Goal: Transaction & Acquisition: Purchase product/service

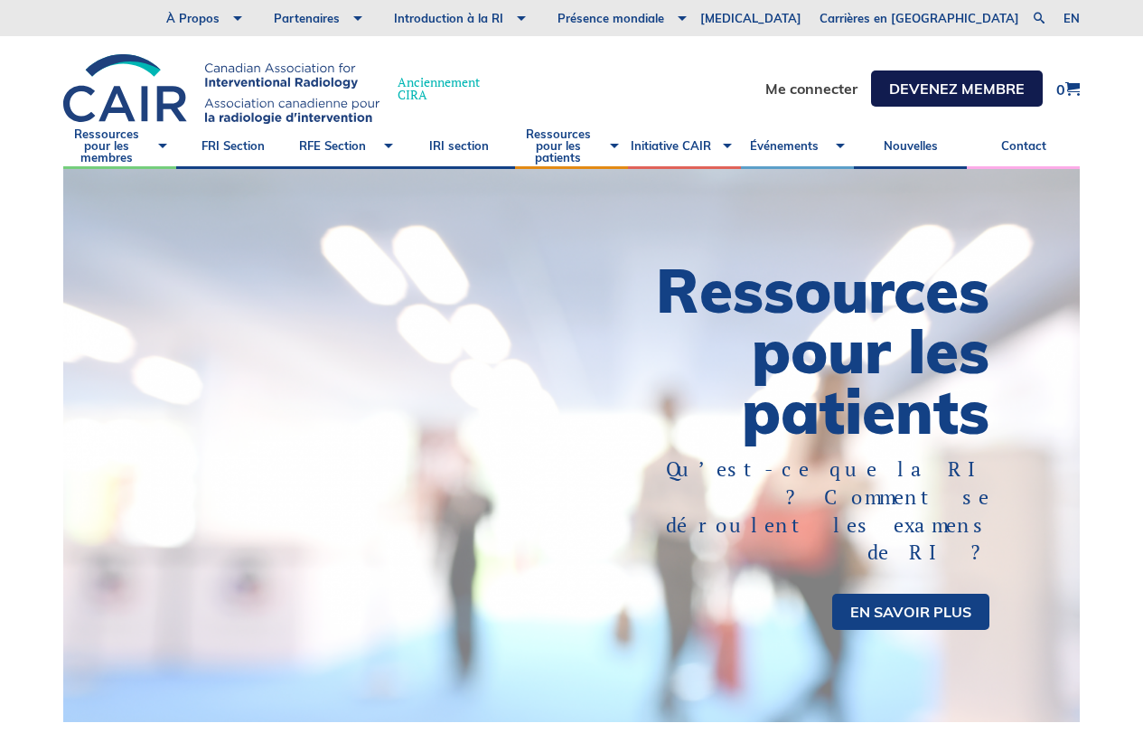
click at [942, 85] on link "DEVENEZ MEMBRE" at bounding box center [957, 88] width 172 height 36
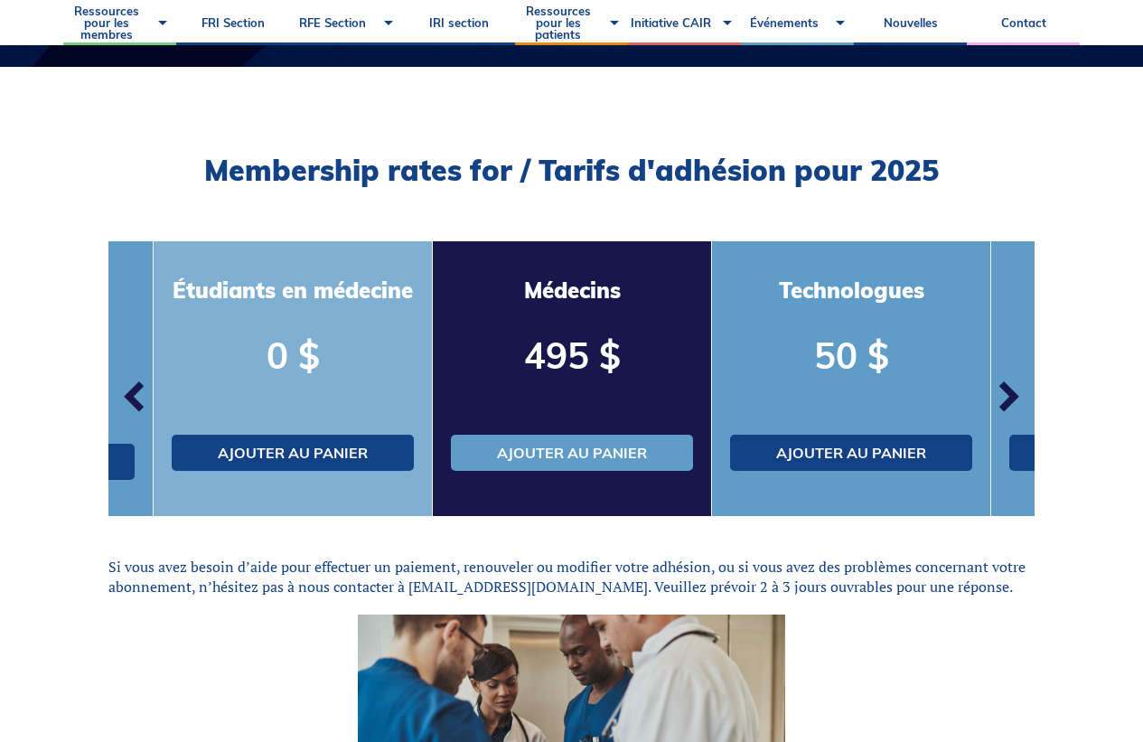
scroll to position [437, 0]
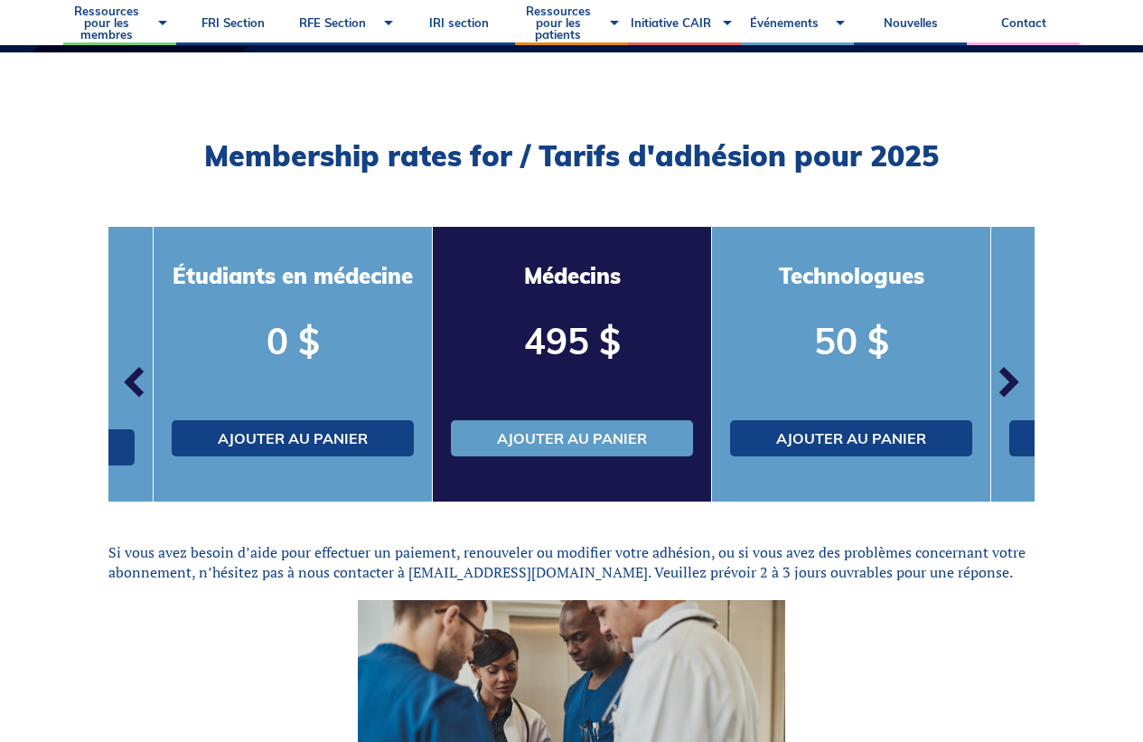
click at [126, 378] on span "button" at bounding box center [135, 382] width 54 height 54
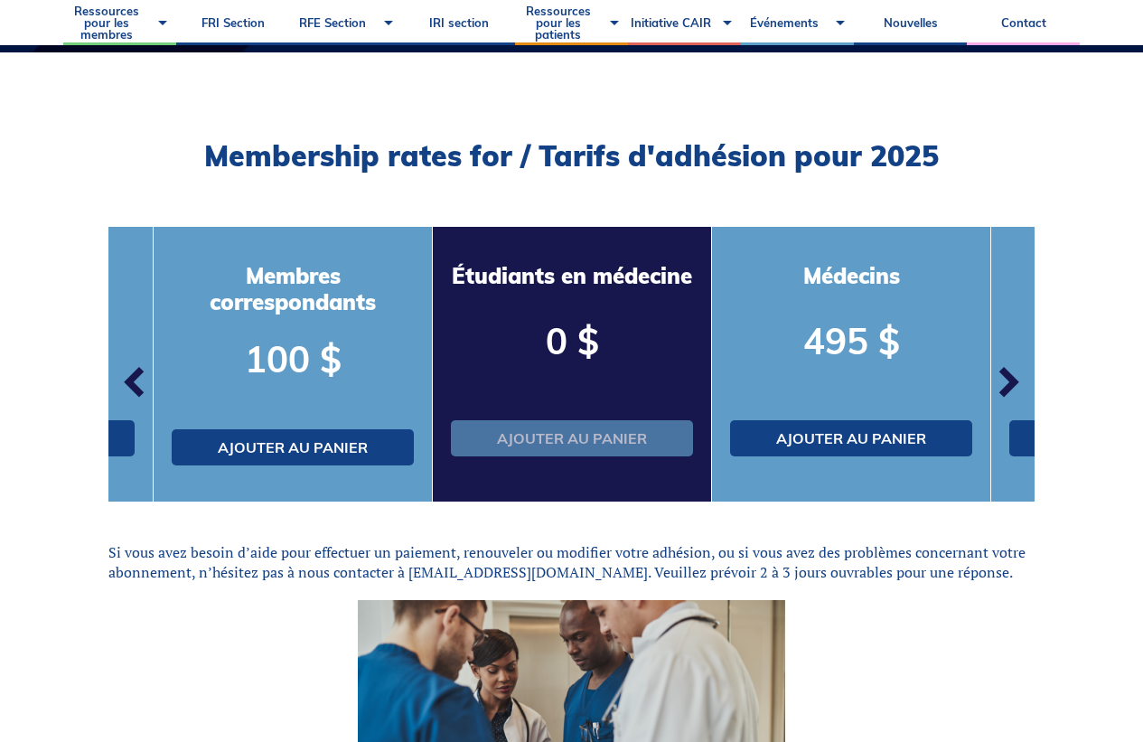
click at [572, 436] on link "Ajouter au panier" at bounding box center [572, 438] width 242 height 36
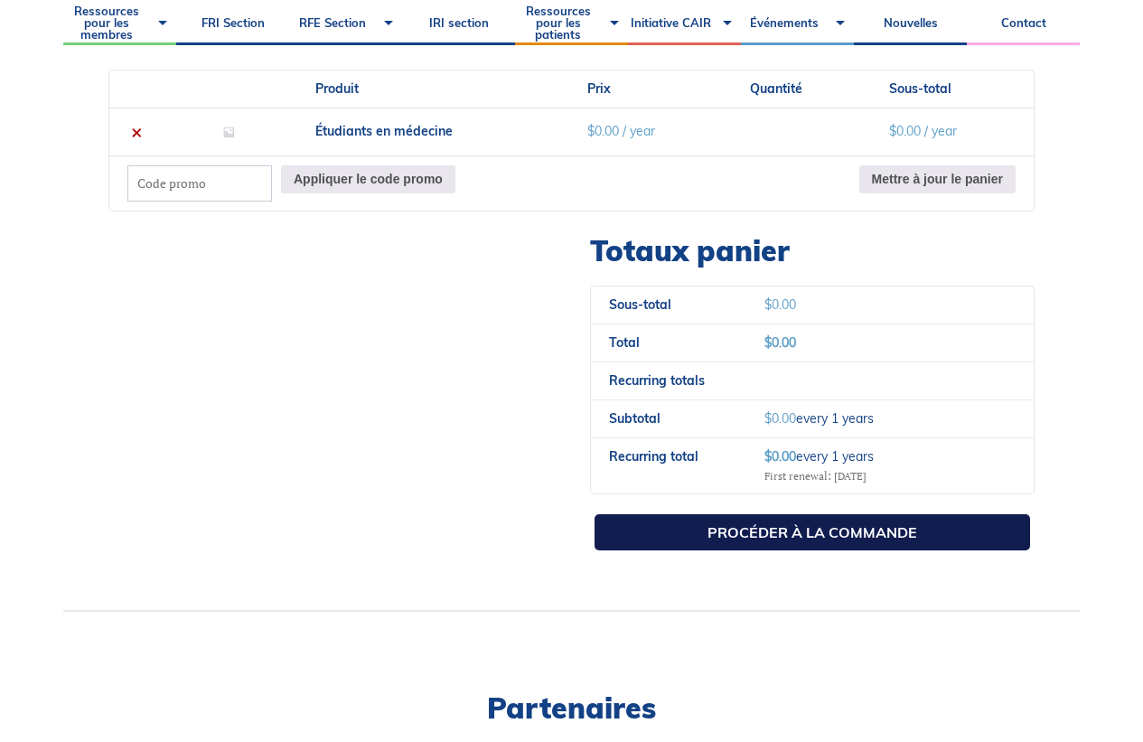
scroll to position [585, 0]
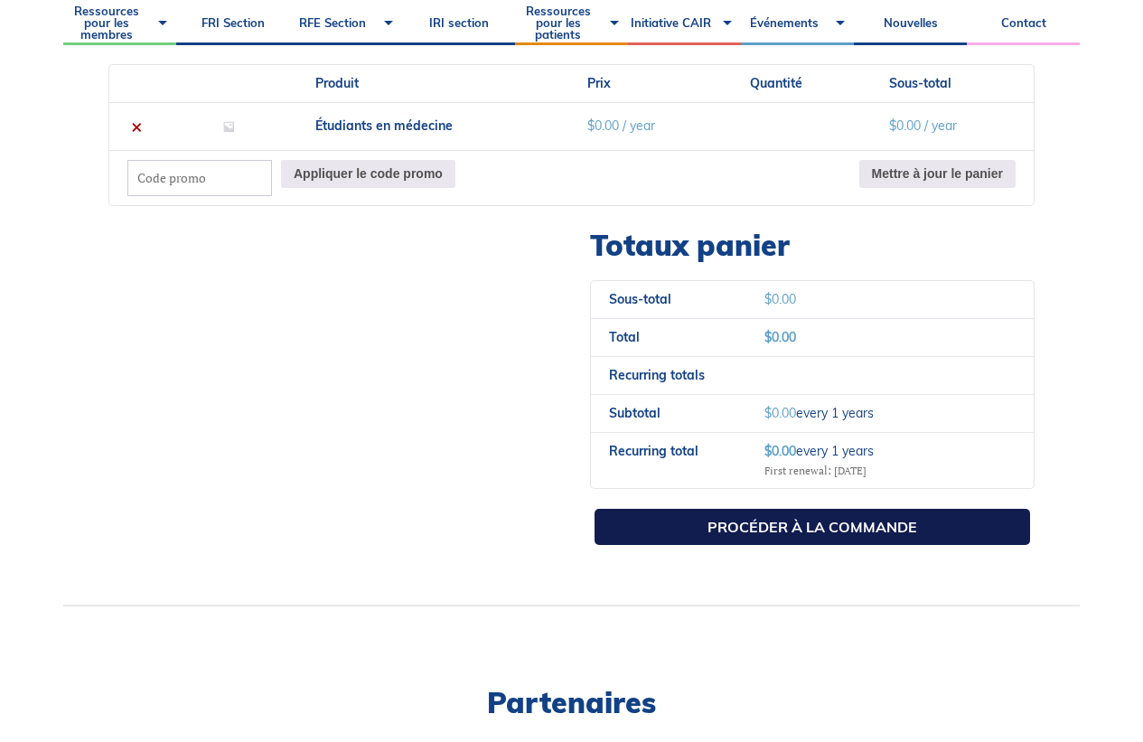
click at [740, 516] on link "Procéder à la commande" at bounding box center [811, 527] width 435 height 36
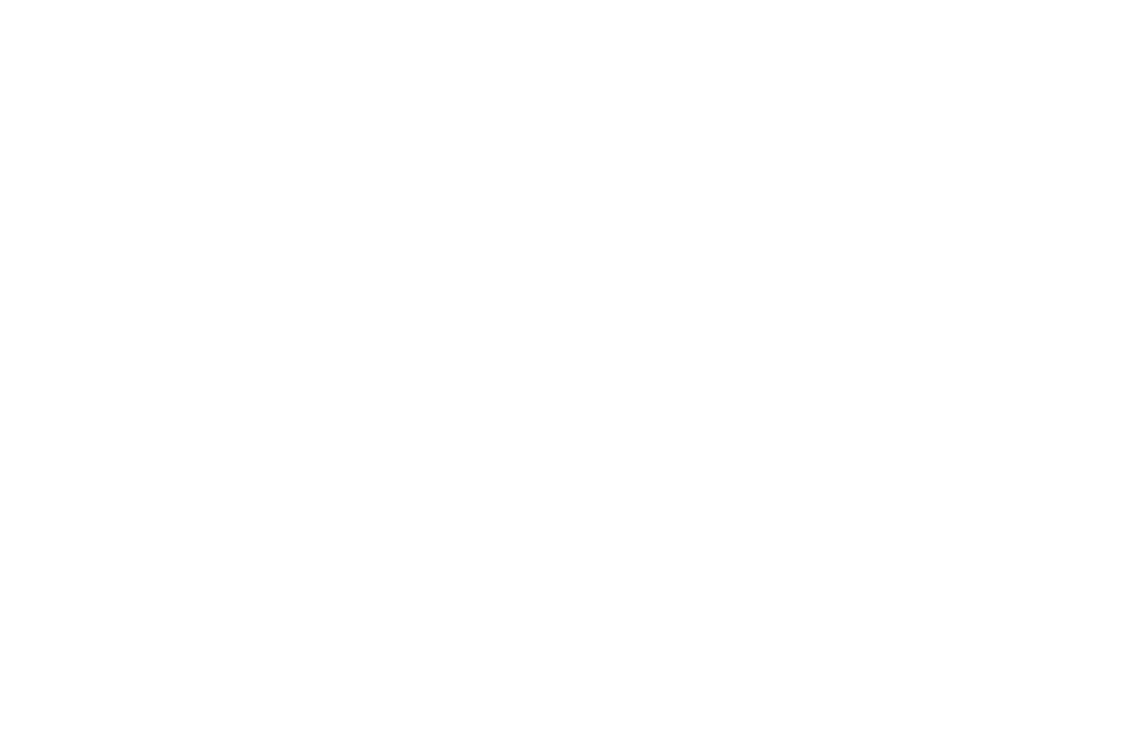
select select "QC"
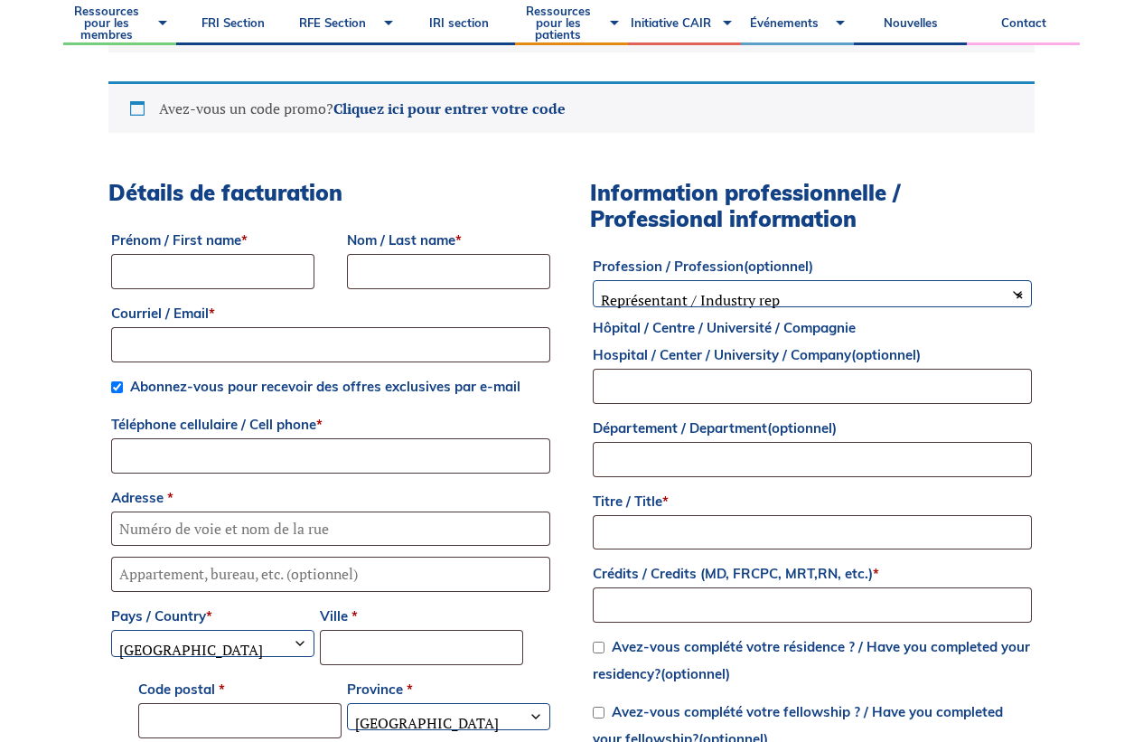
scroll to position [566, 0]
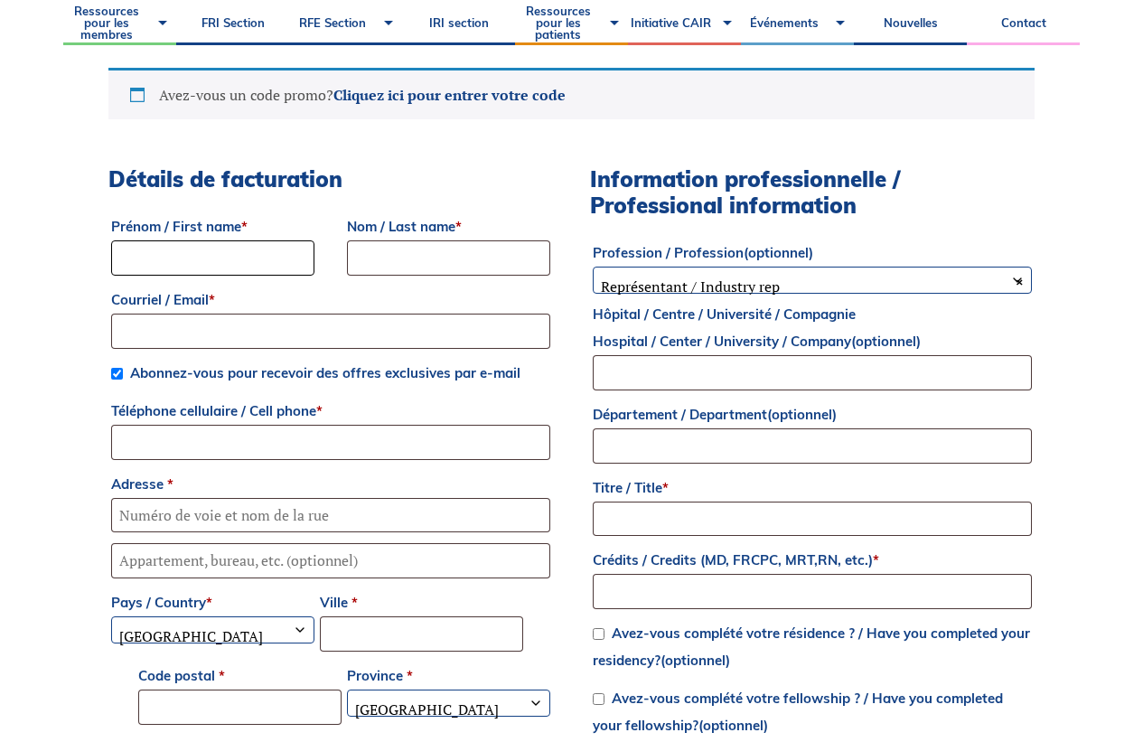
click at [246, 258] on input "Prénom / First name *" at bounding box center [212, 257] width 203 height 35
type input "Shawn"
type input "Mezieres"
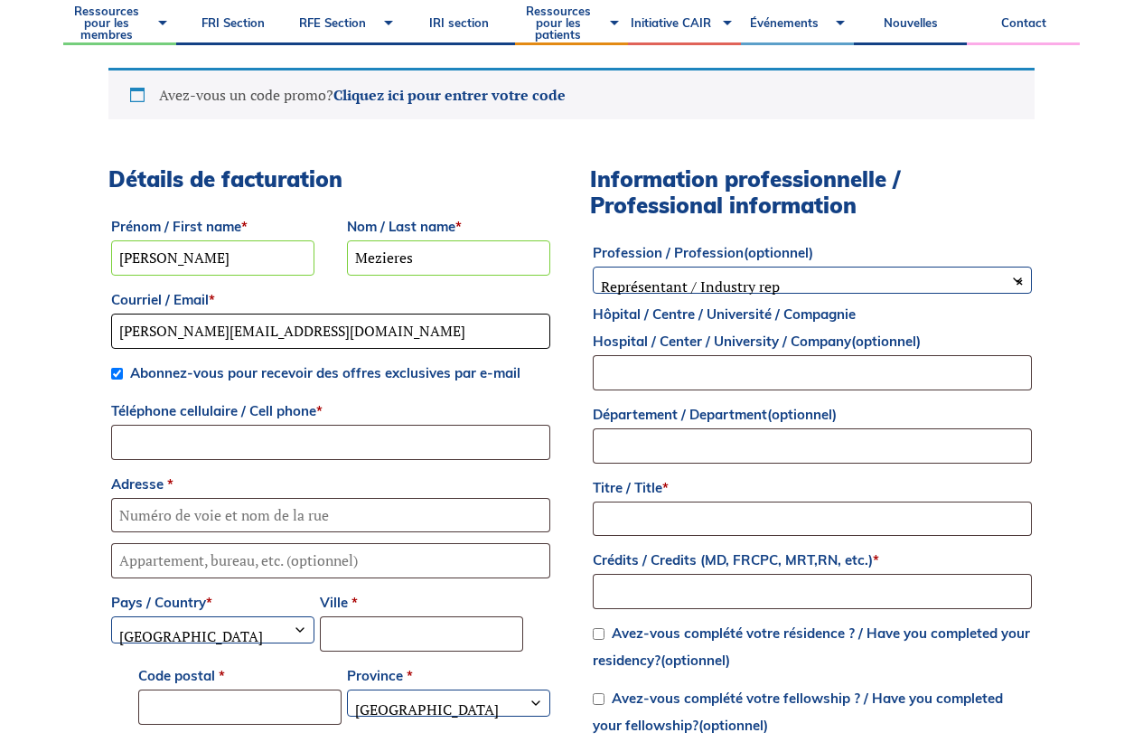
type input "[PERSON_NAME][EMAIL_ADDRESS][DOMAIN_NAME]"
click at [247, 445] on input "Téléphone cellulaire / Cell phone *" at bounding box center [330, 442] width 439 height 35
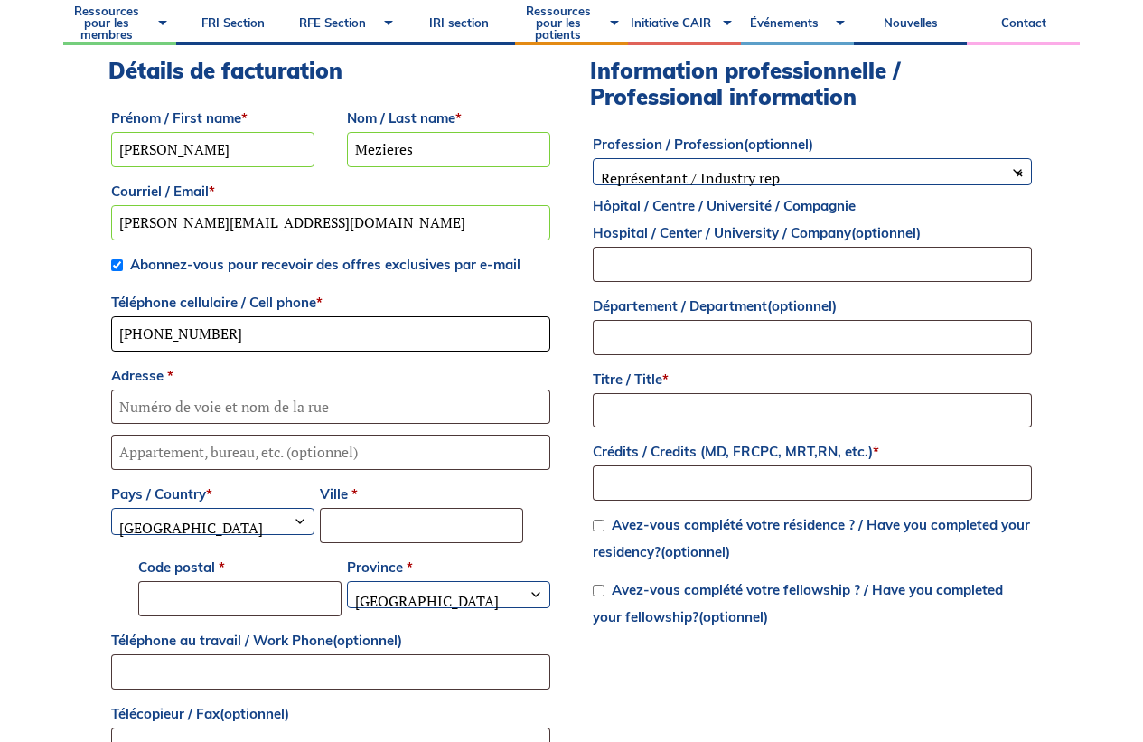
scroll to position [679, 0]
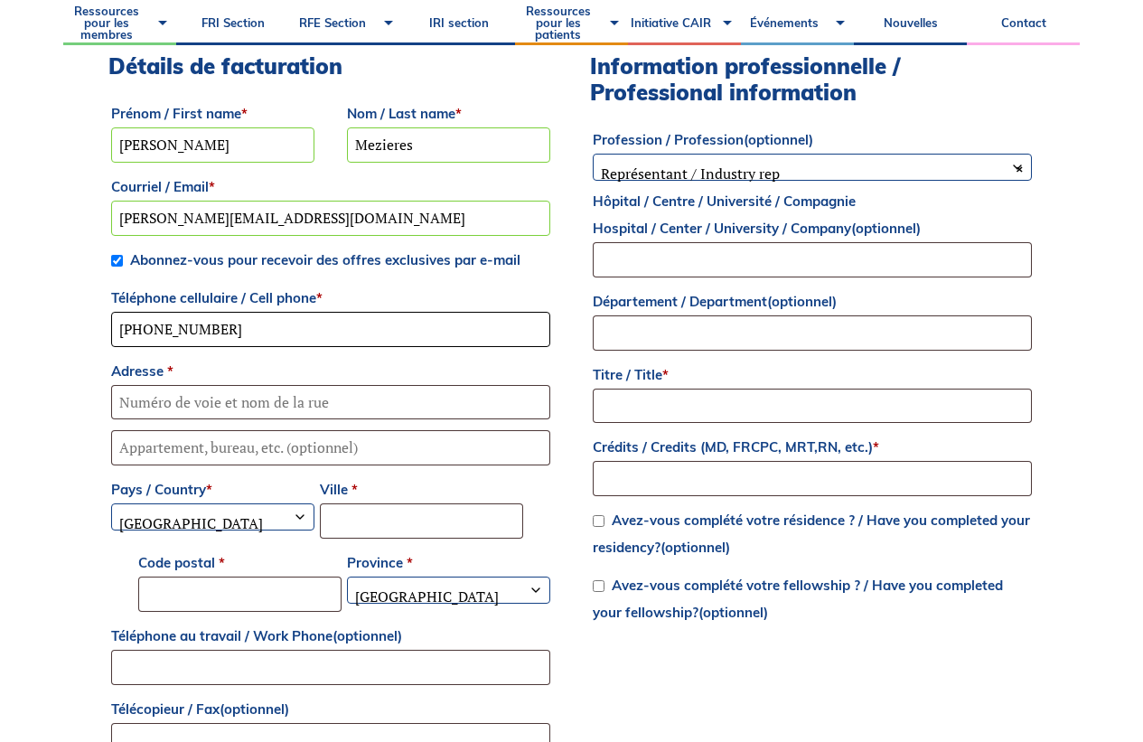
type input "[PHONE_NUMBER]"
click at [201, 401] on input "Adresse *" at bounding box center [330, 402] width 439 height 35
type input "[GEOGRAPHIC_DATA]"
type input "210"
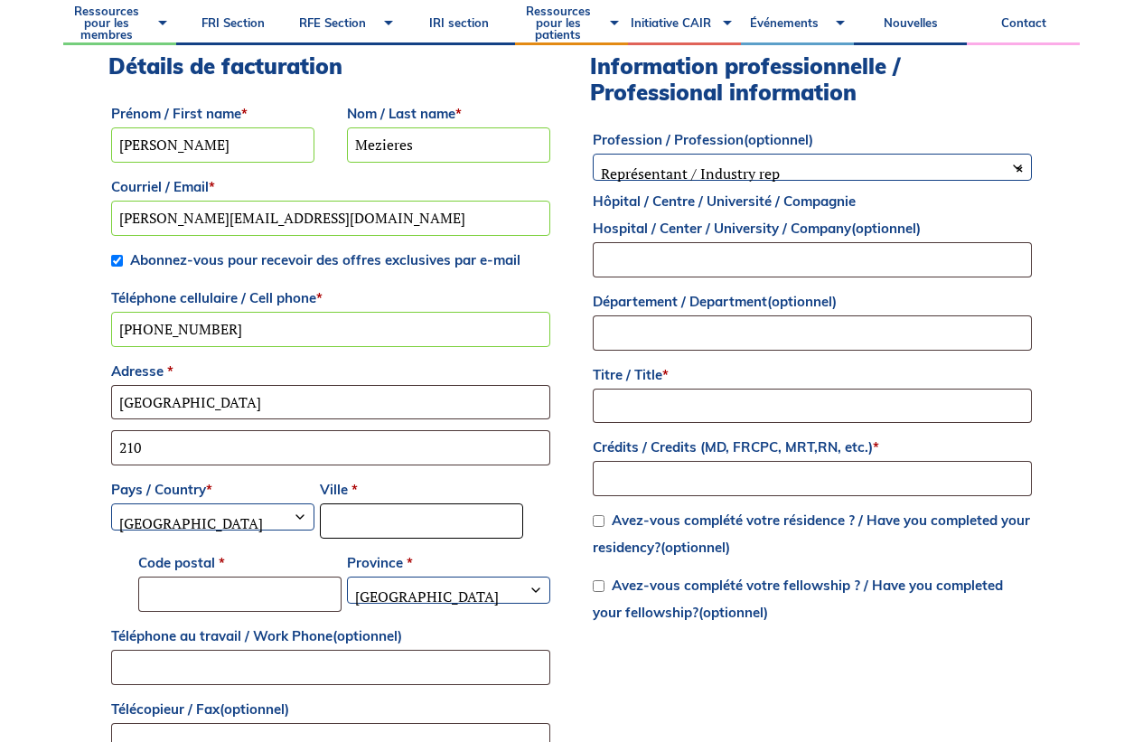
type input "Montreal"
type input "H1L 6S7"
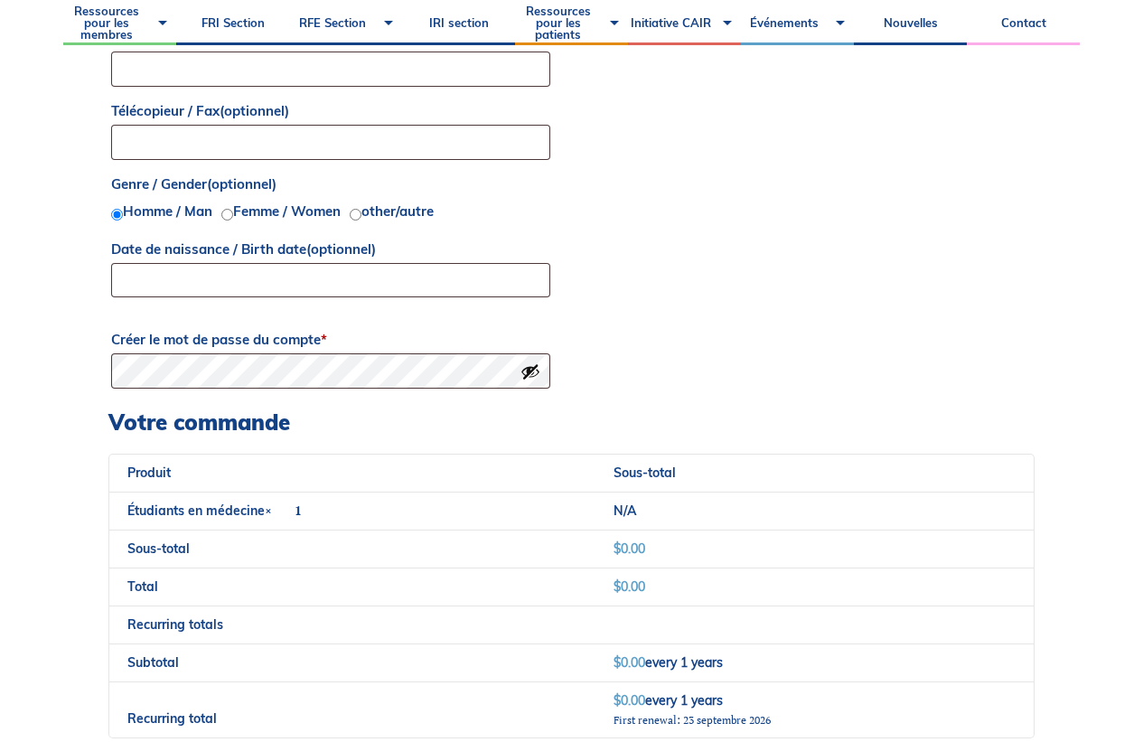
scroll to position [1303, 0]
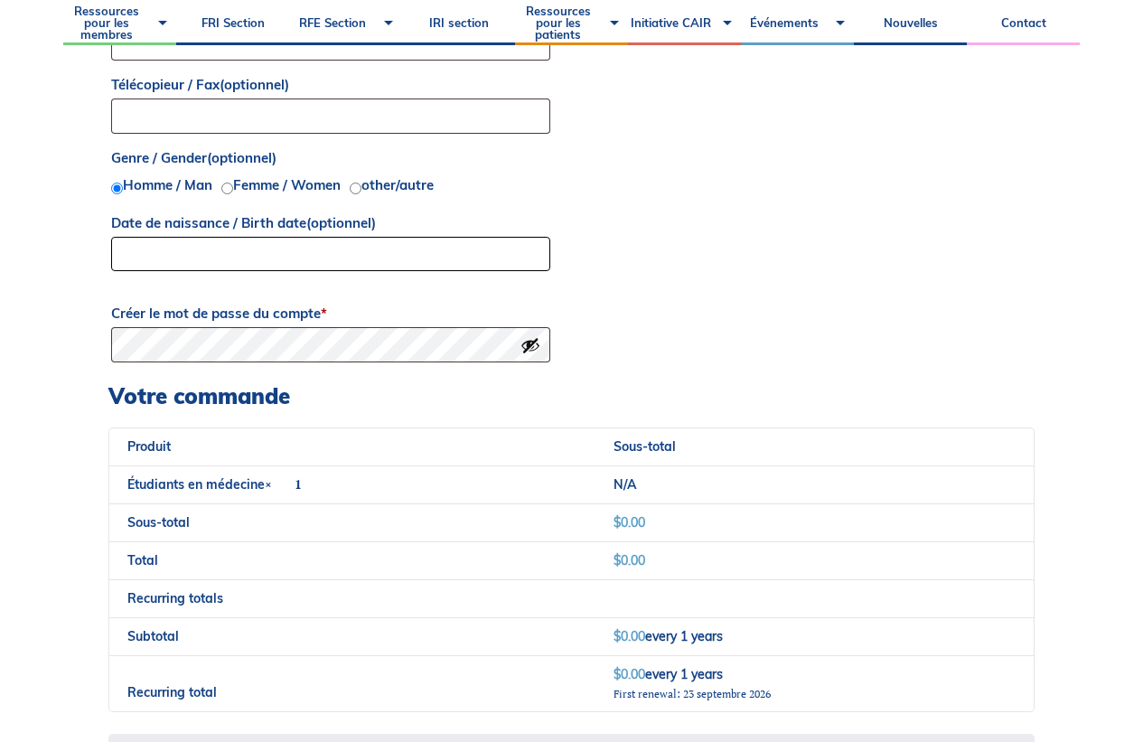
click at [229, 245] on input "Date de naissance / Birth date (optionnel)" at bounding box center [330, 254] width 439 height 35
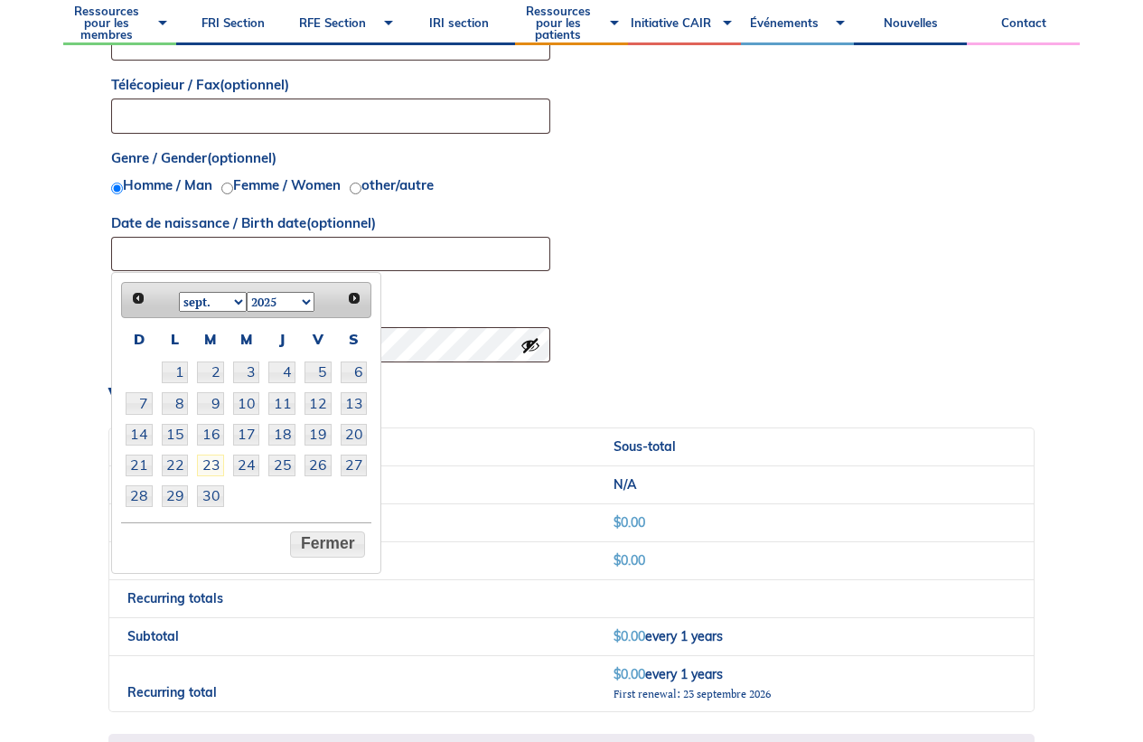
click at [76, 271] on div "Déjà client? Cliquez ici pour vous connecter Si vous avez déjà commandé avec no…" at bounding box center [571, 35] width 1016 height 1697
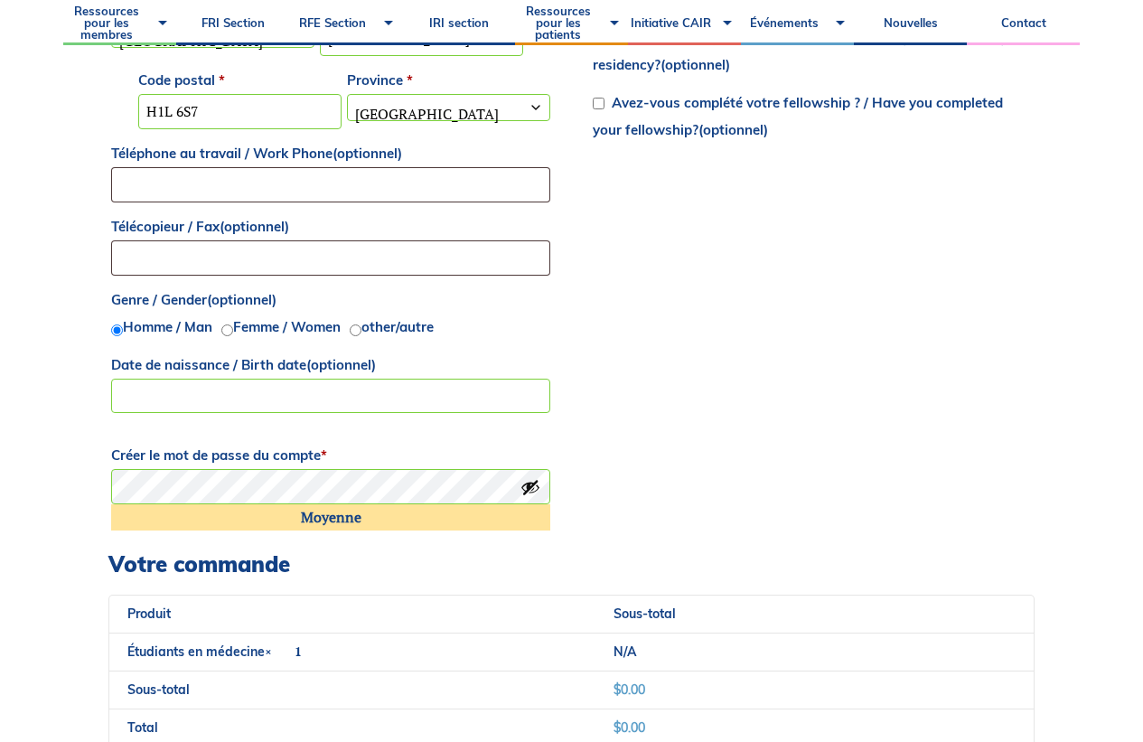
scroll to position [1173, 0]
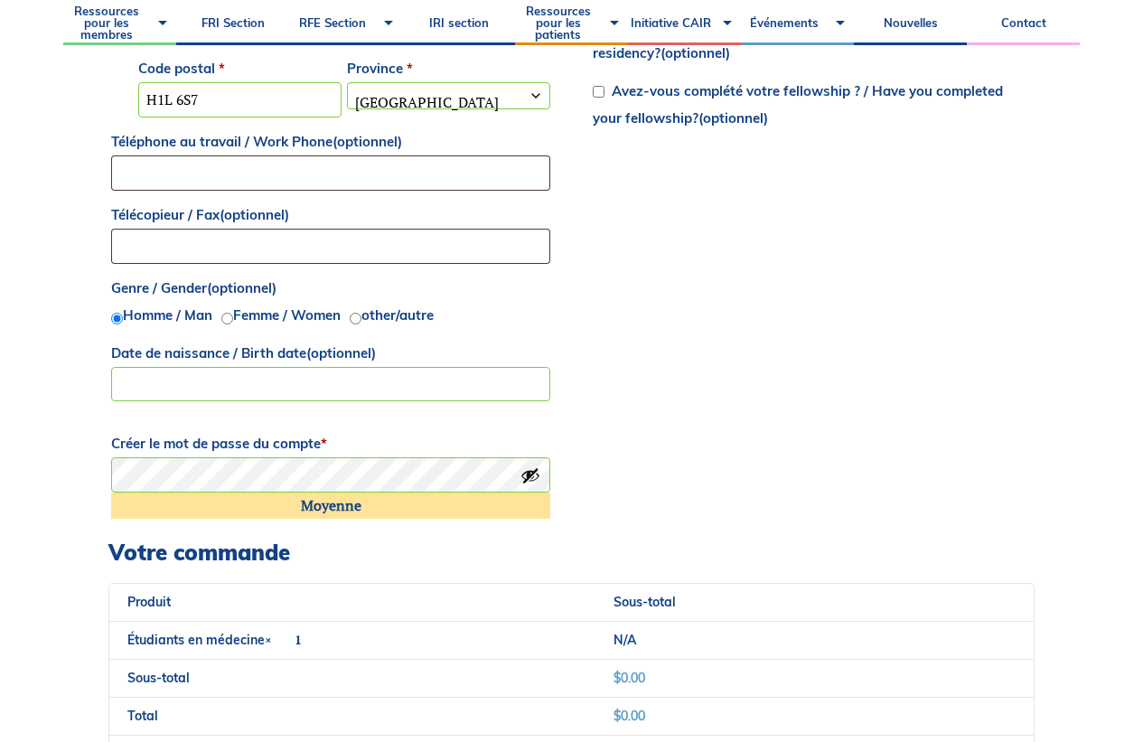
click at [529, 474] on button "Afficher le mot de passe" at bounding box center [530, 475] width 20 height 20
click at [799, 418] on div "Détails de facturation Prénom / First name * Shawn Nom / Last name * Mezieres C…" at bounding box center [571, 48] width 926 height 979
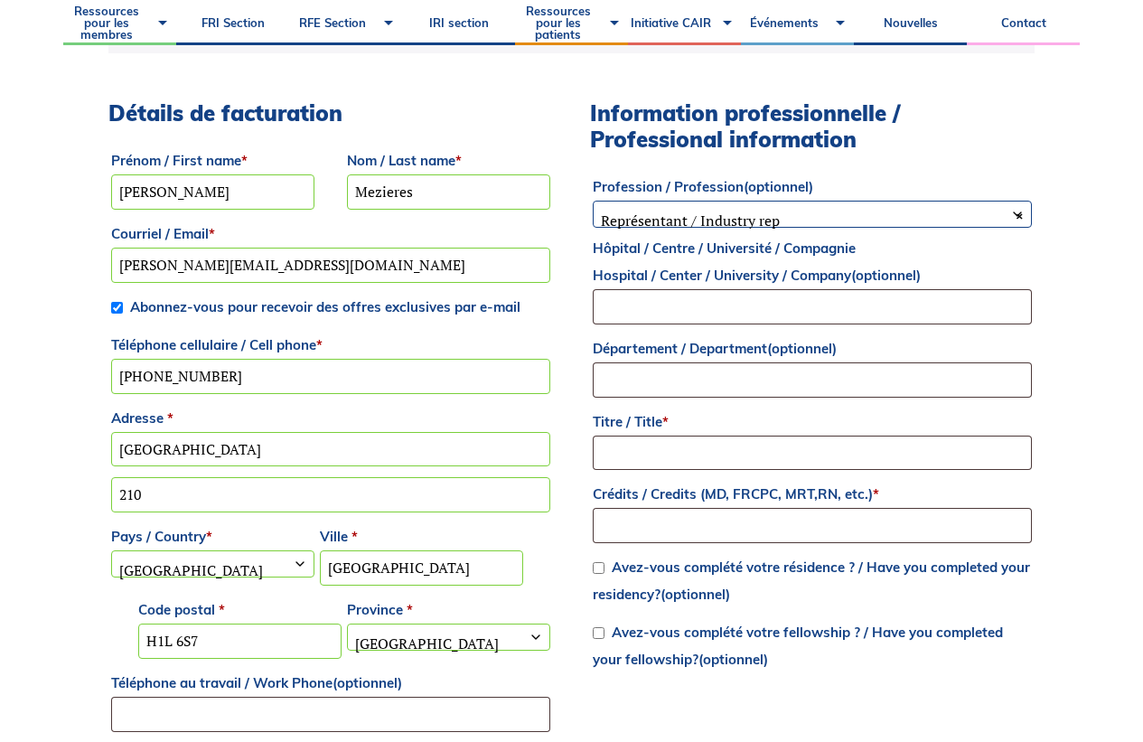
scroll to position [631, 0]
click at [795, 211] on span "× Représentant / Industry rep" at bounding box center [812, 221] width 437 height 38
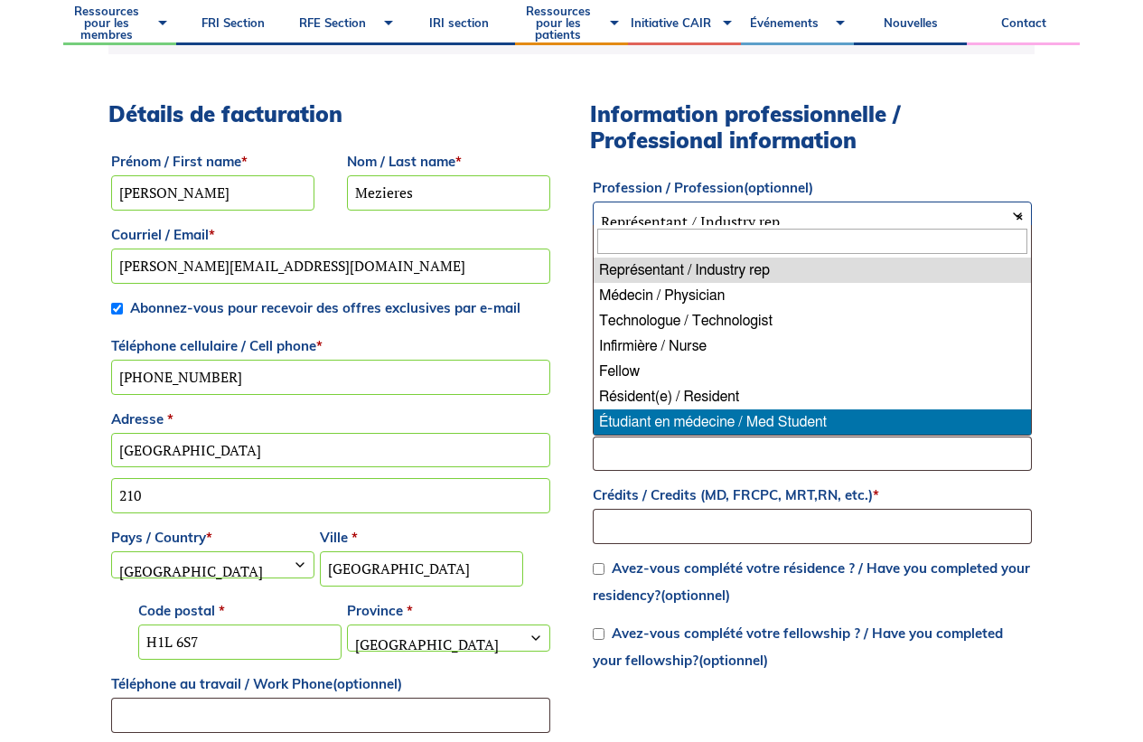
select select "med_student"
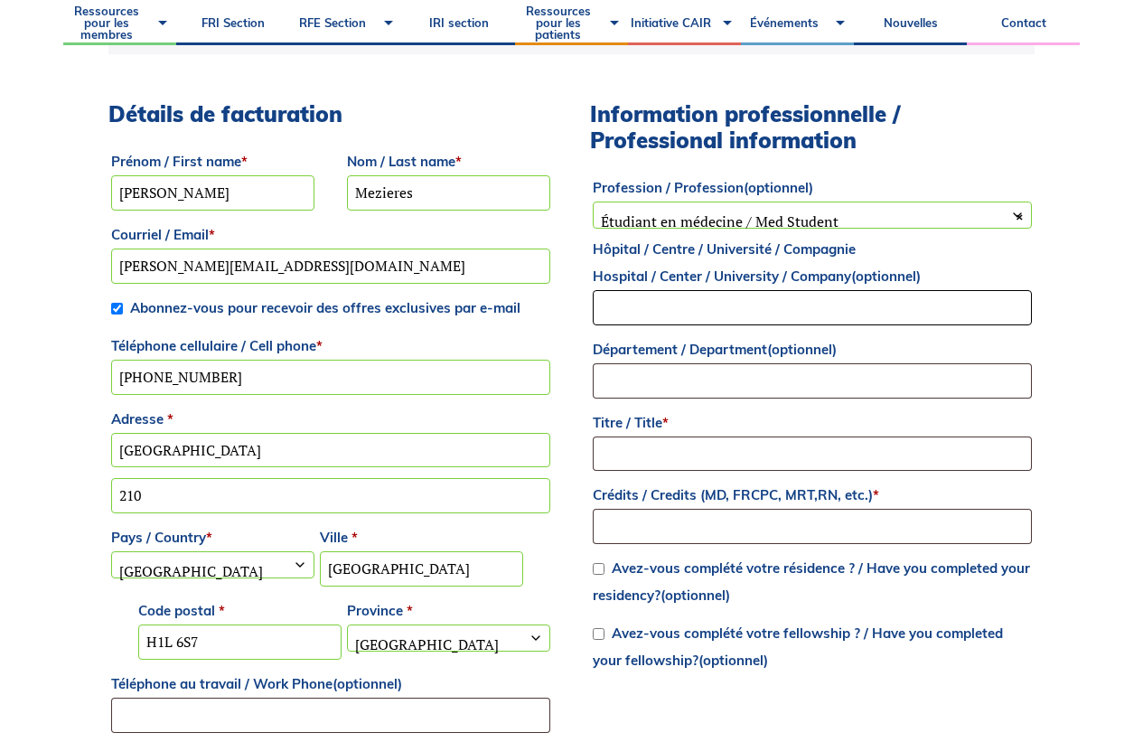
click at [772, 300] on input "Hôpital / Centre / Université / Compagnie Hospital / Center / University / Comp…" at bounding box center [812, 307] width 439 height 35
click at [704, 453] on input "Titre / Title *" at bounding box center [812, 453] width 439 height 35
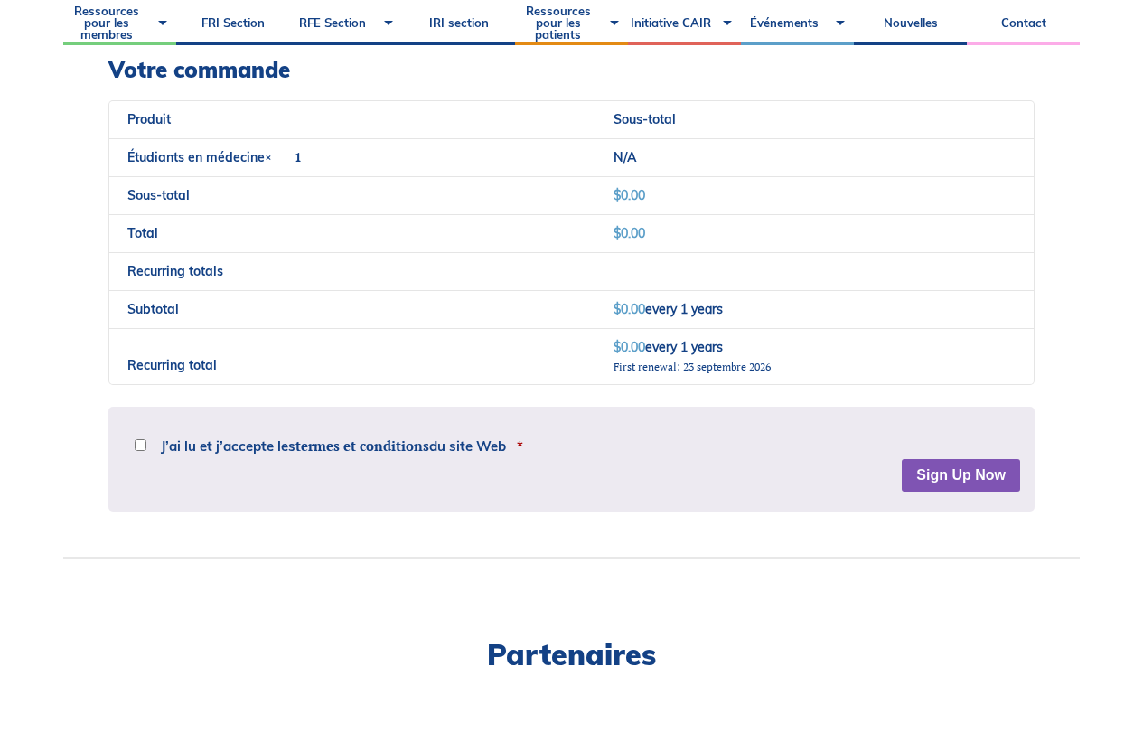
scroll to position [1838, 0]
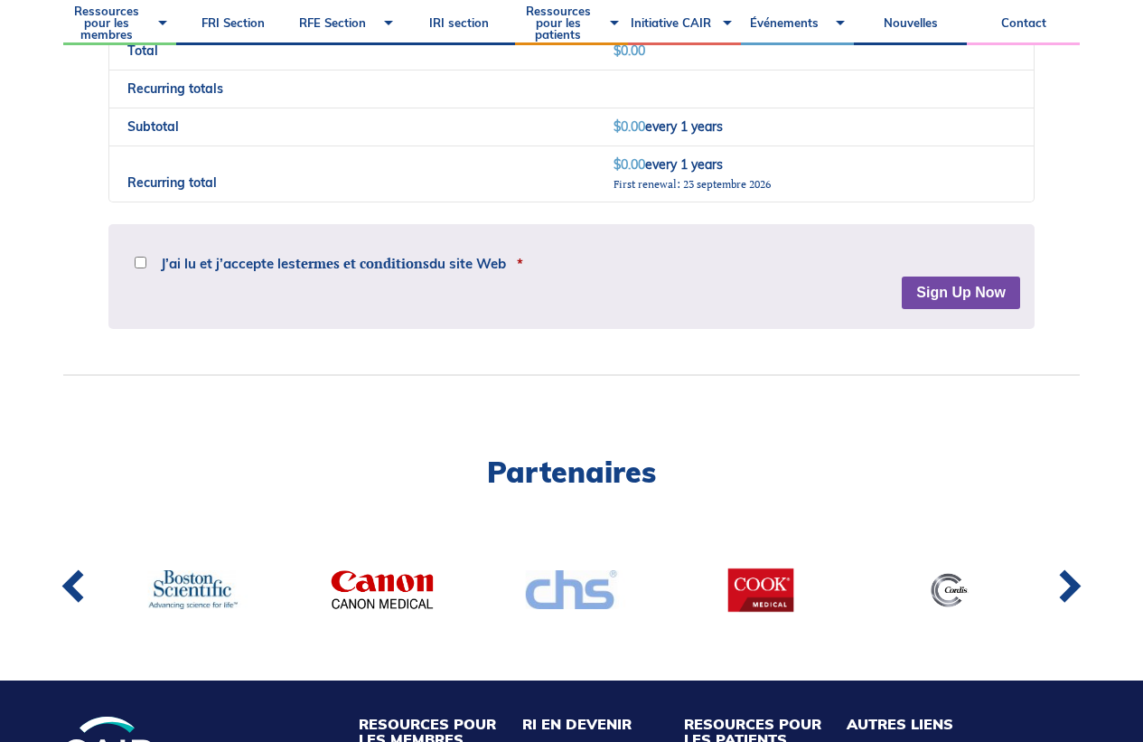
type input "Mr"
click at [976, 282] on button "Sign Up Now" at bounding box center [961, 292] width 118 height 33
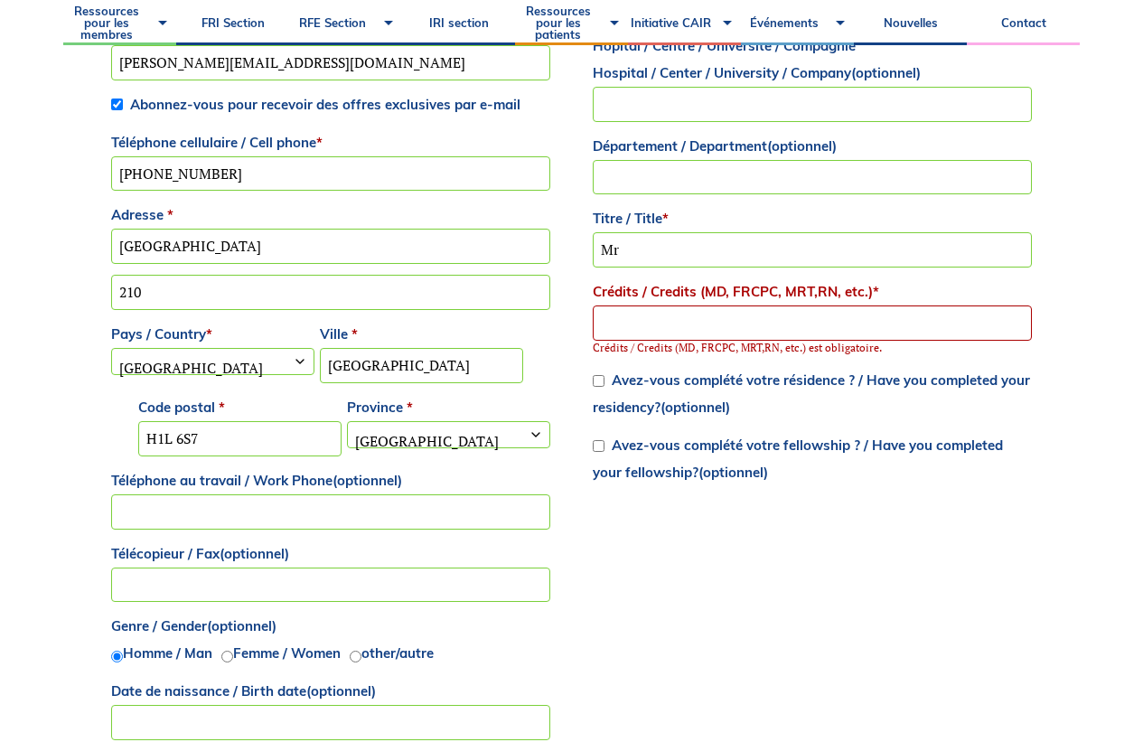
scroll to position [969, 0]
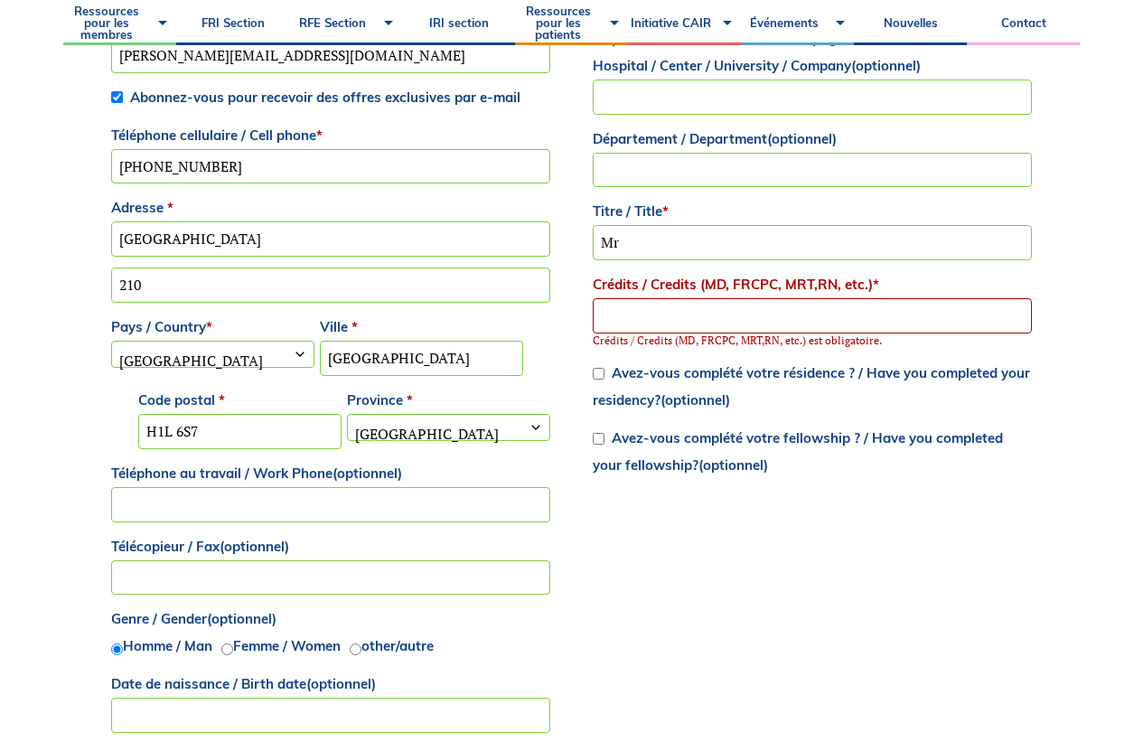
click at [716, 313] on input "Crédits / Credits (MD, FRCPC, MRT,RN, etc.) *" at bounding box center [812, 315] width 439 height 35
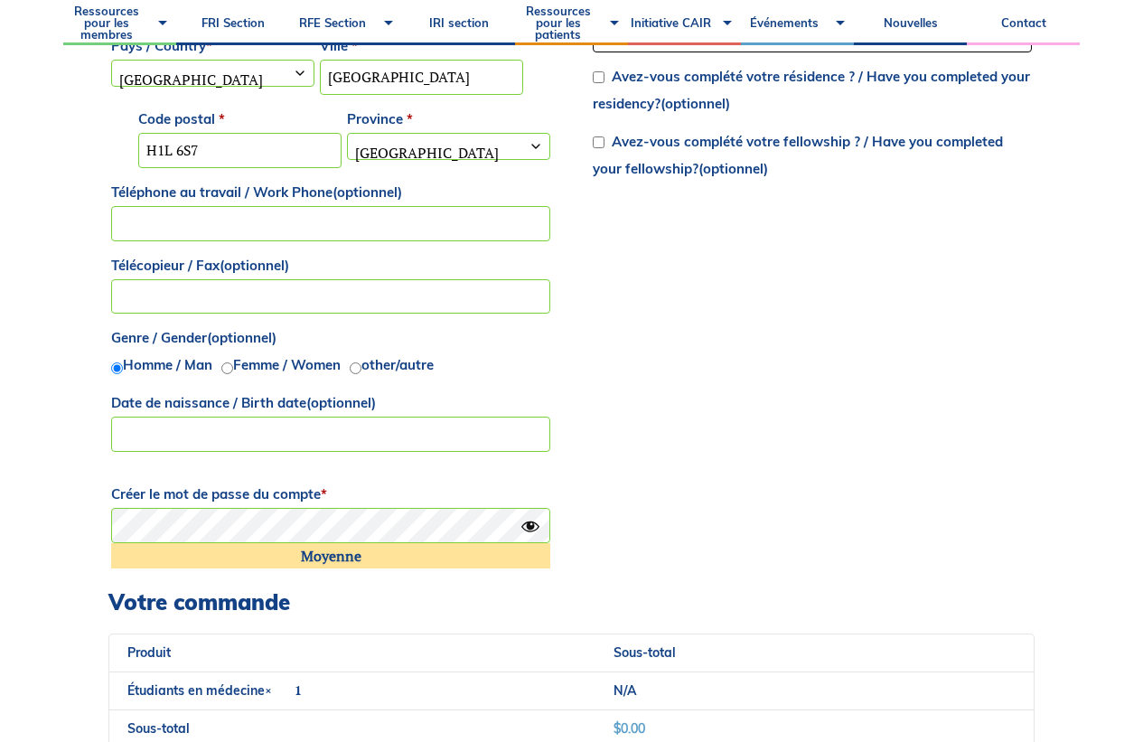
scroll to position [1723, 0]
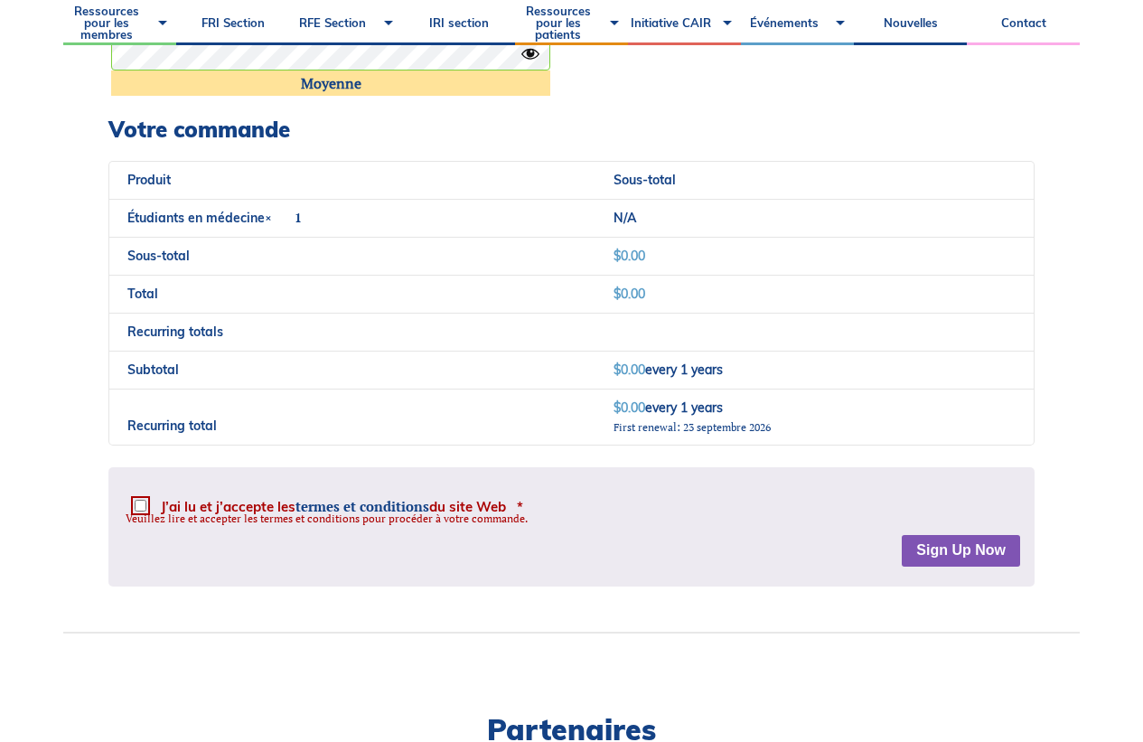
type input "credits"
click at [145, 505] on input "J’ai lu et j’accepte les termes et conditions du site Web *" at bounding box center [141, 506] width 12 height 12
checkbox input "true"
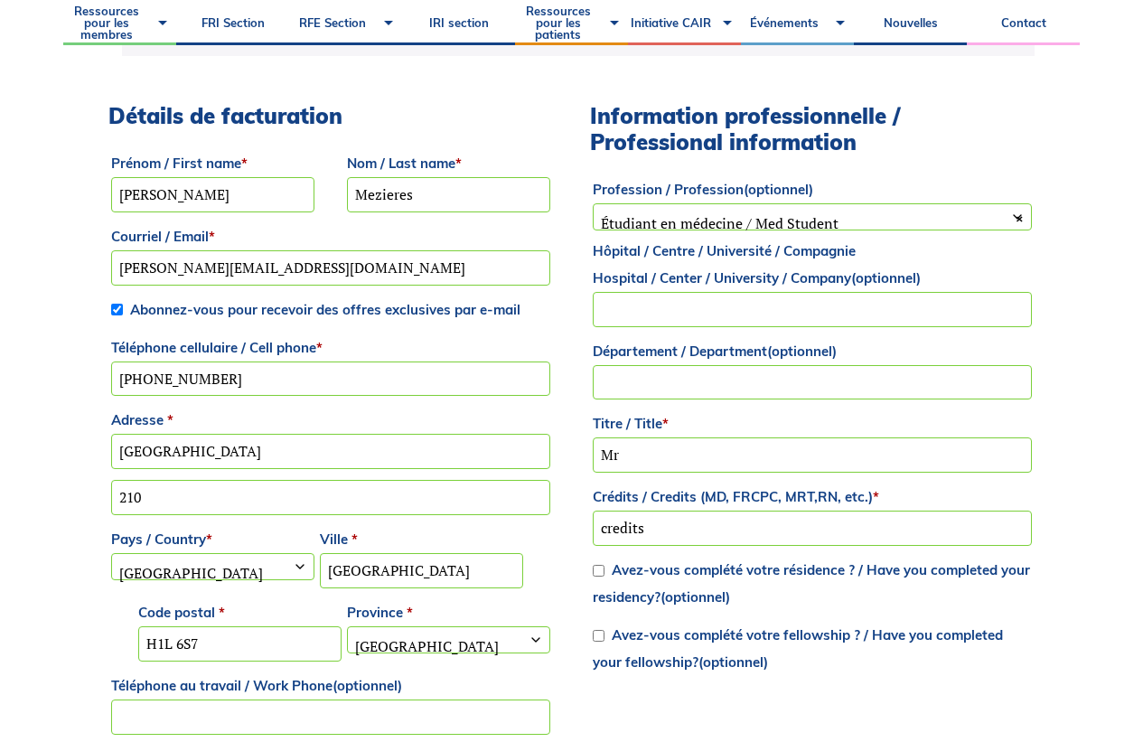
scroll to position [756, 0]
click at [668, 538] on input "credits" at bounding box center [812, 528] width 439 height 35
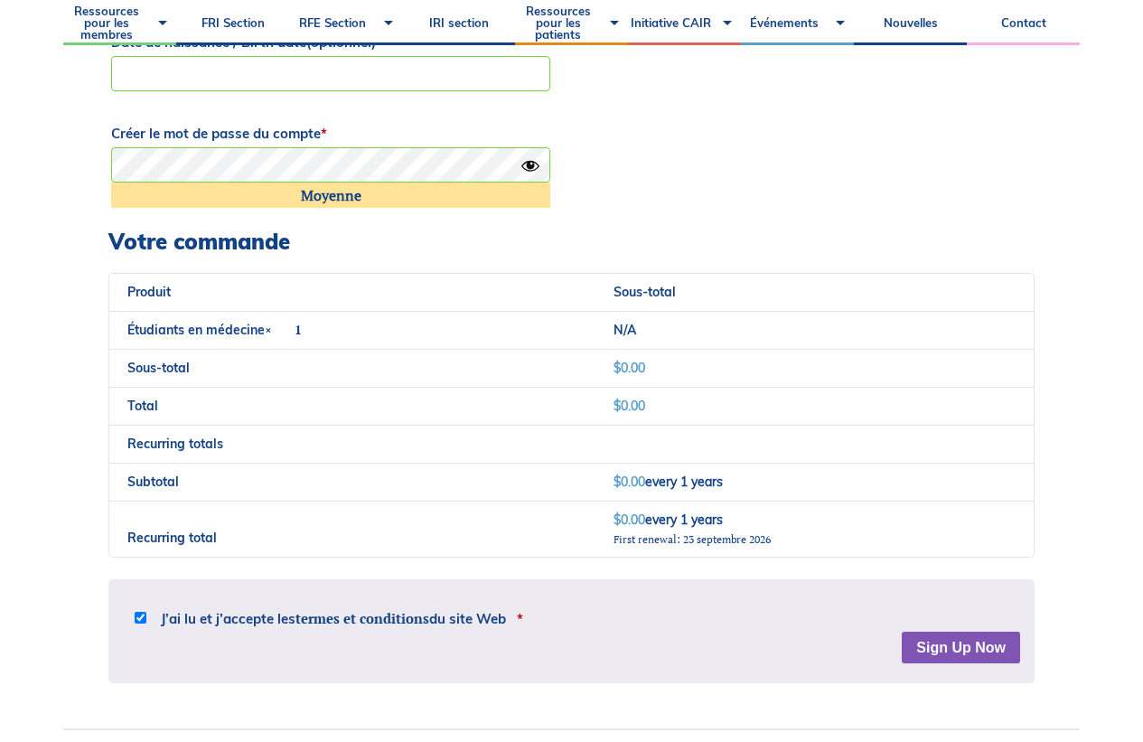
scroll to position [1619, 0]
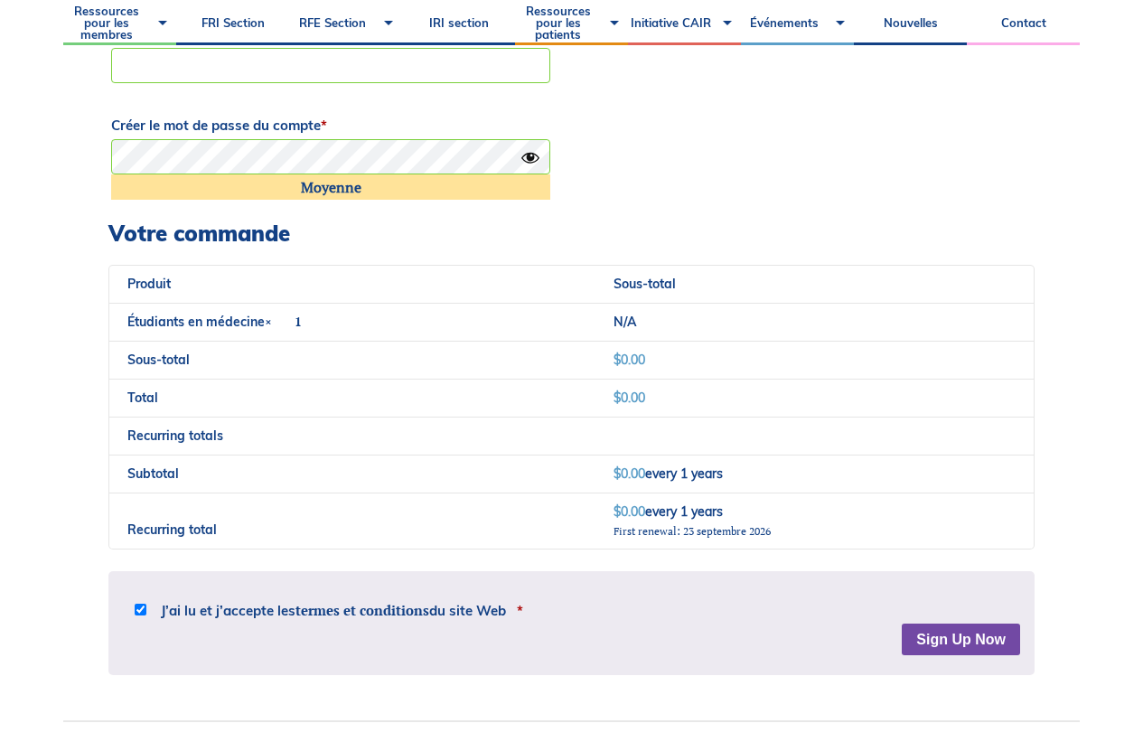
type input "student"
click at [991, 651] on div "Avis de non-responsabilité Le contenu du présent site Web est offert uniquement…" at bounding box center [571, 623] width 926 height 105
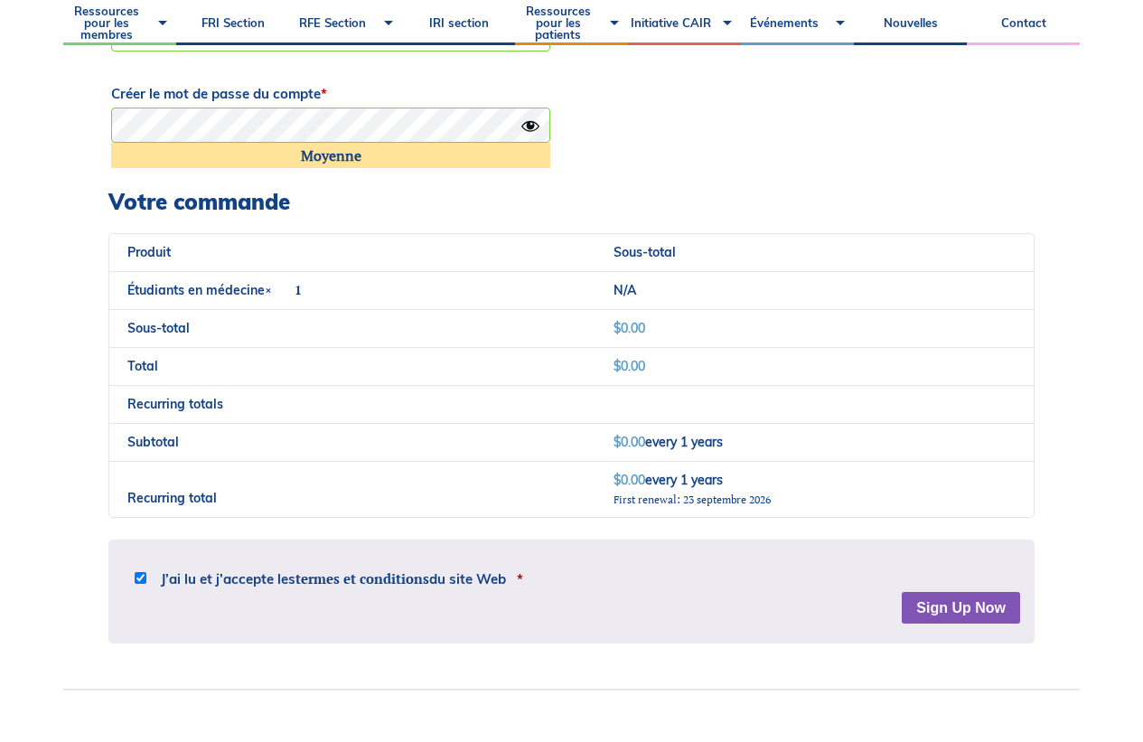
scroll to position [1680, 0]
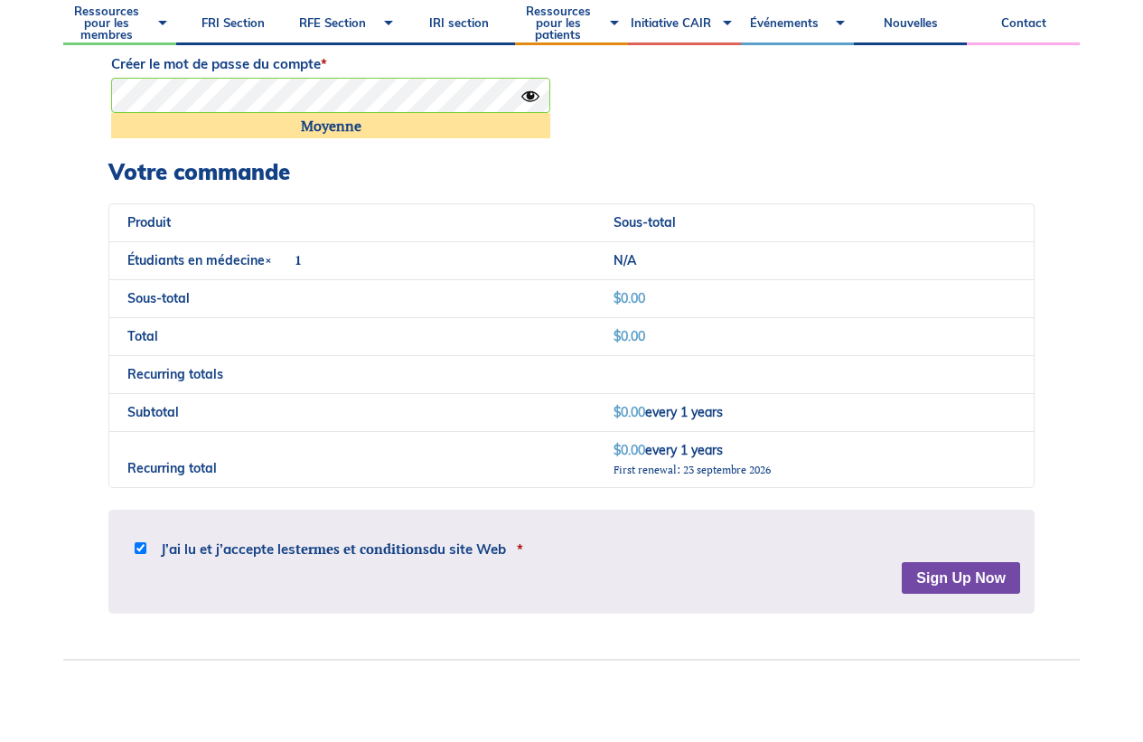
click at [959, 587] on button "Sign Up Now" at bounding box center [961, 578] width 118 height 33
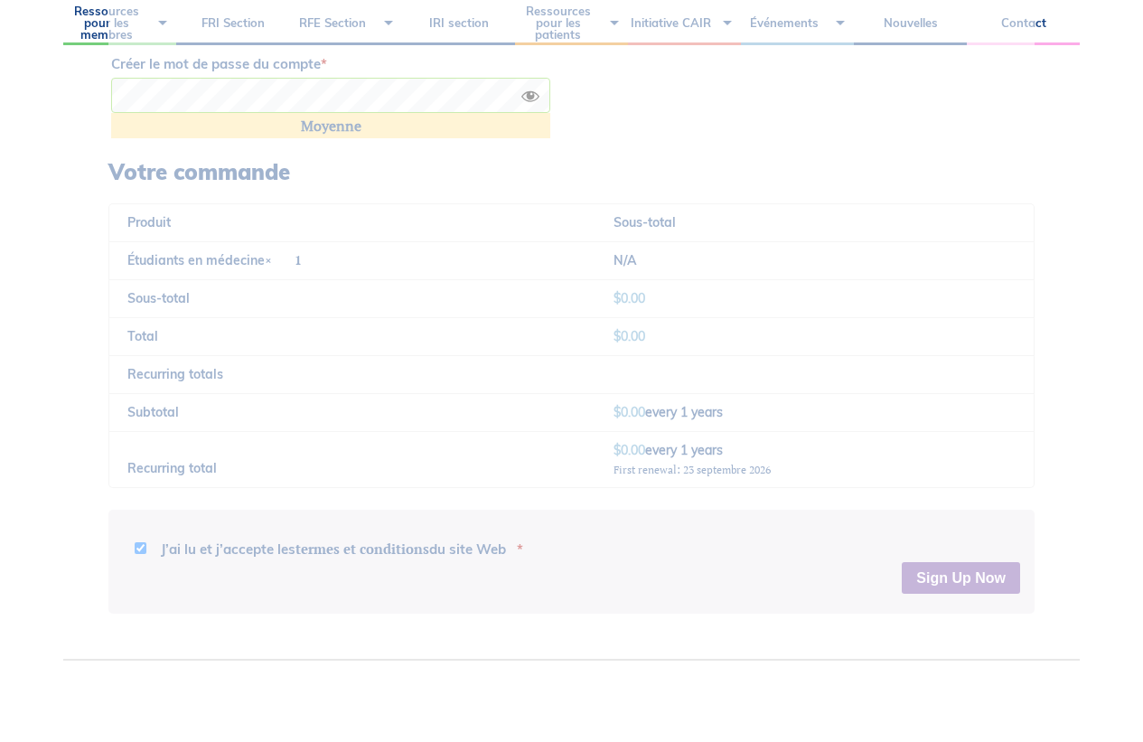
type button "Sign Up Now"
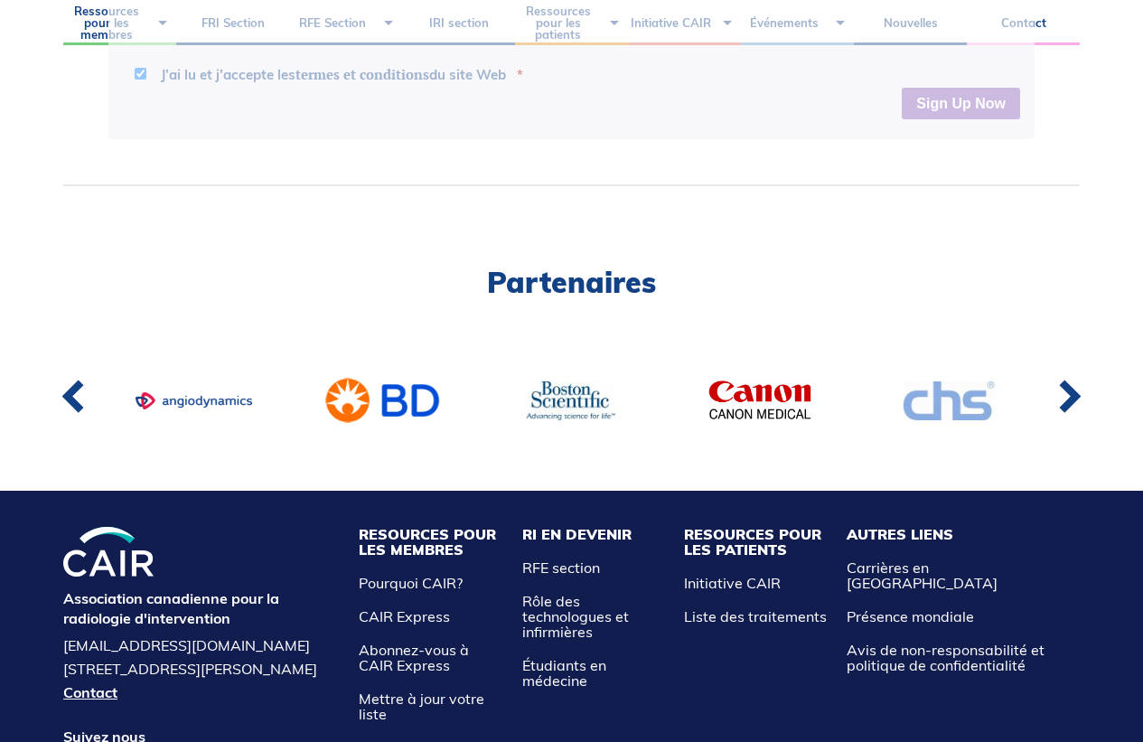
scroll to position [2159, 0]
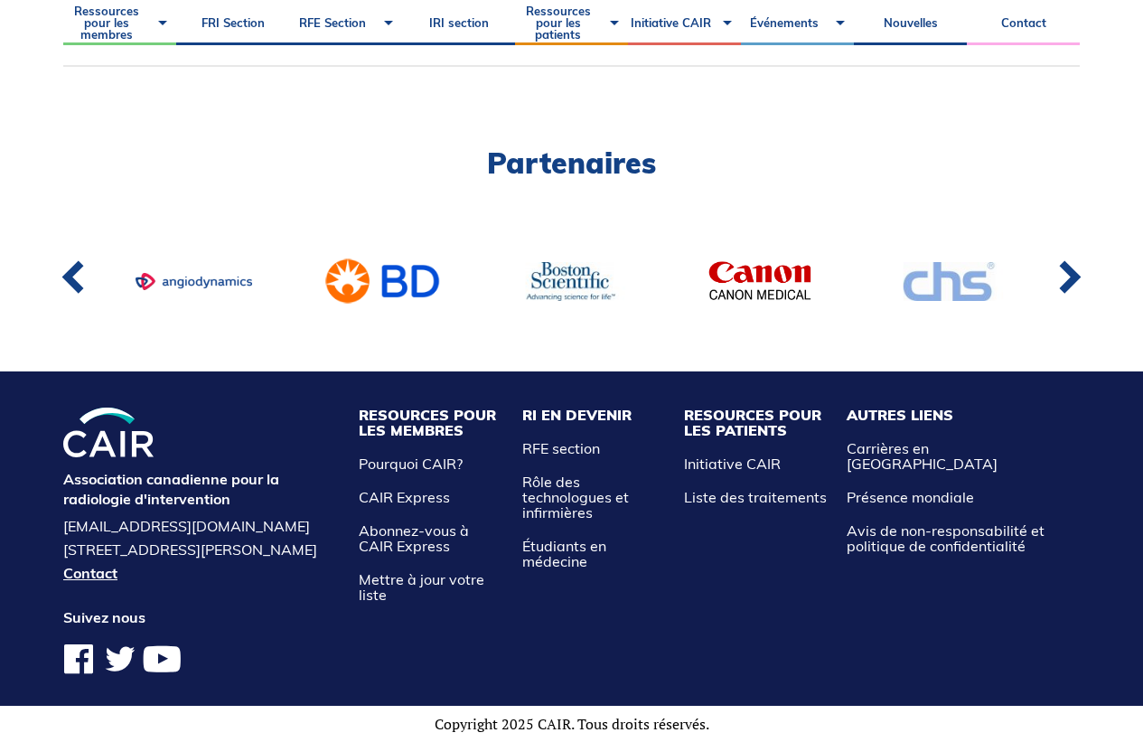
scroll to position [1265, 0]
